Goal: Navigation & Orientation: Find specific page/section

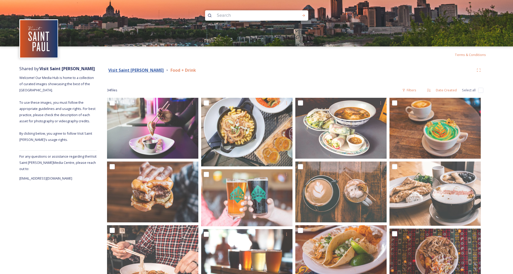
click at [126, 69] on strong "Visit Saint [PERSON_NAME]" at bounding box center [135, 70] width 55 height 6
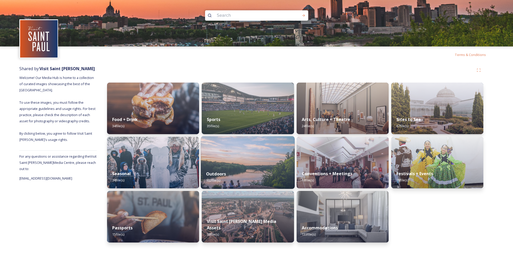
click at [257, 164] on img at bounding box center [248, 162] width 94 height 53
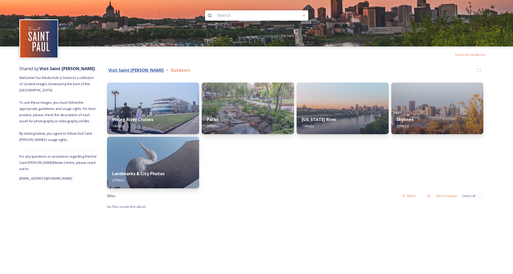
click at [133, 69] on strong "Visit Saint [PERSON_NAME]" at bounding box center [135, 70] width 55 height 6
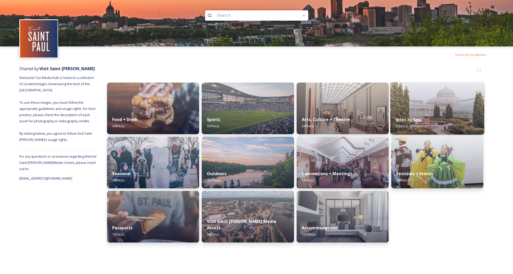
click at [460, 123] on div "Sites to See 67 file(s)" at bounding box center [437, 122] width 94 height 23
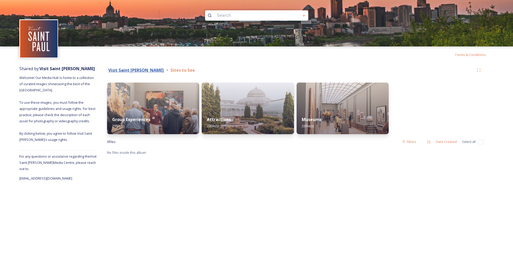
drag, startPoint x: 126, startPoint y: 68, endPoint x: 119, endPoint y: 70, distance: 6.9
click at [126, 68] on strong "Visit Saint [PERSON_NAME]" at bounding box center [135, 70] width 55 height 6
